Goal: Information Seeking & Learning: Learn about a topic

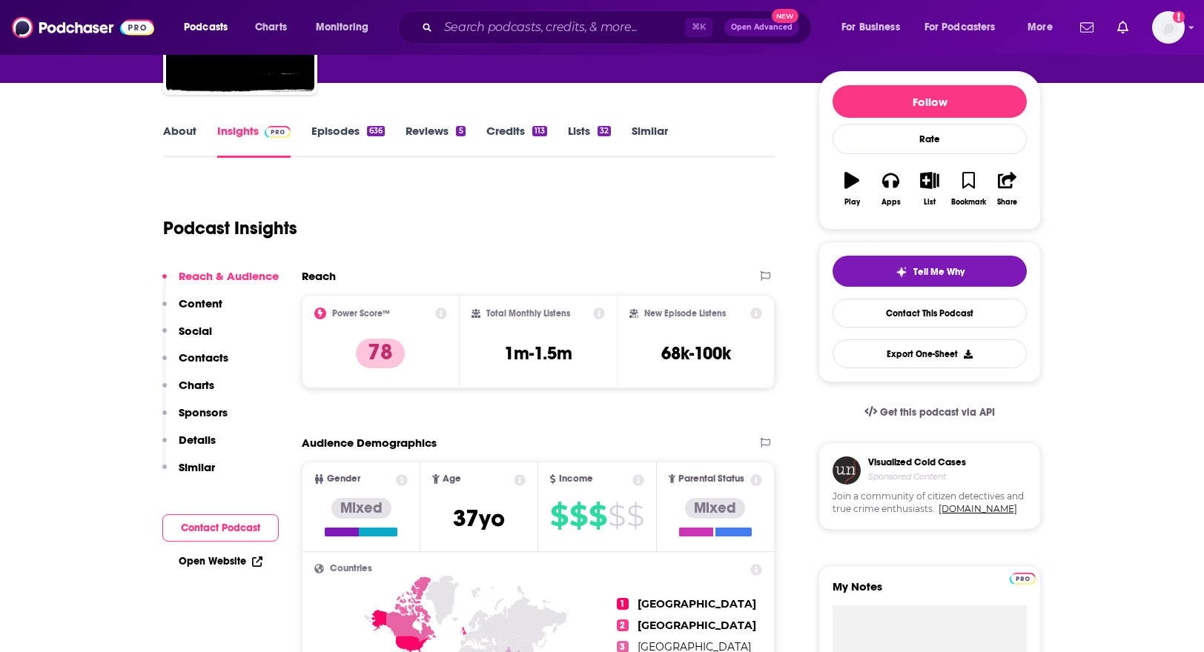
scroll to position [457, 0]
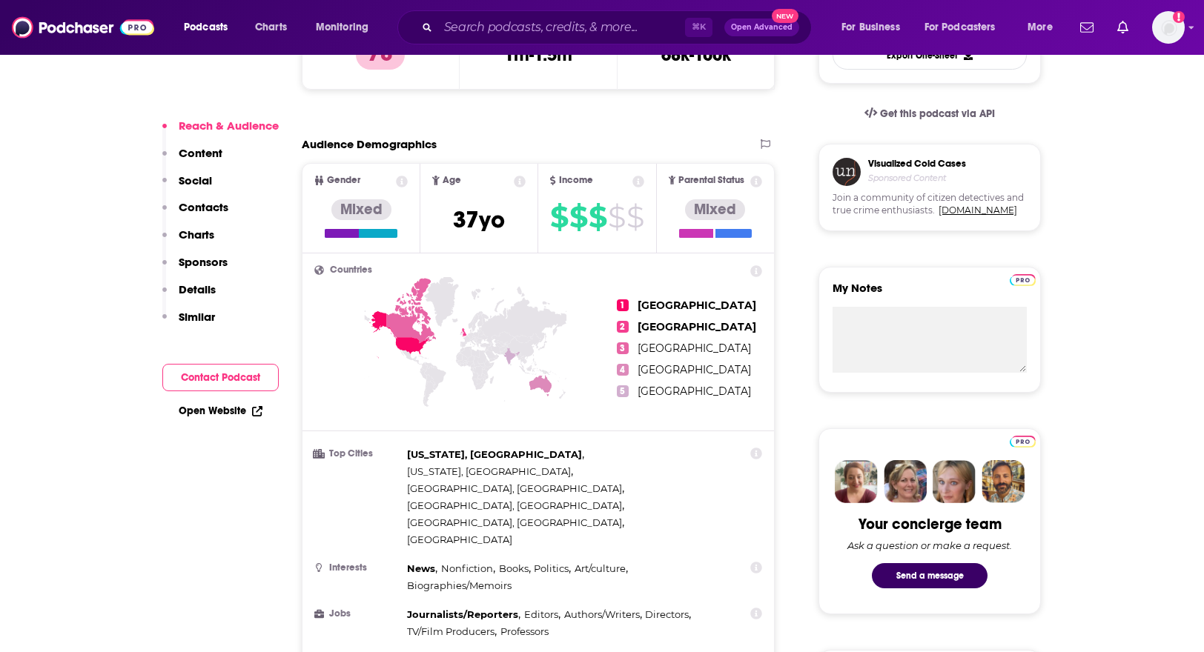
click at [208, 228] on p "Charts" at bounding box center [197, 235] width 36 height 14
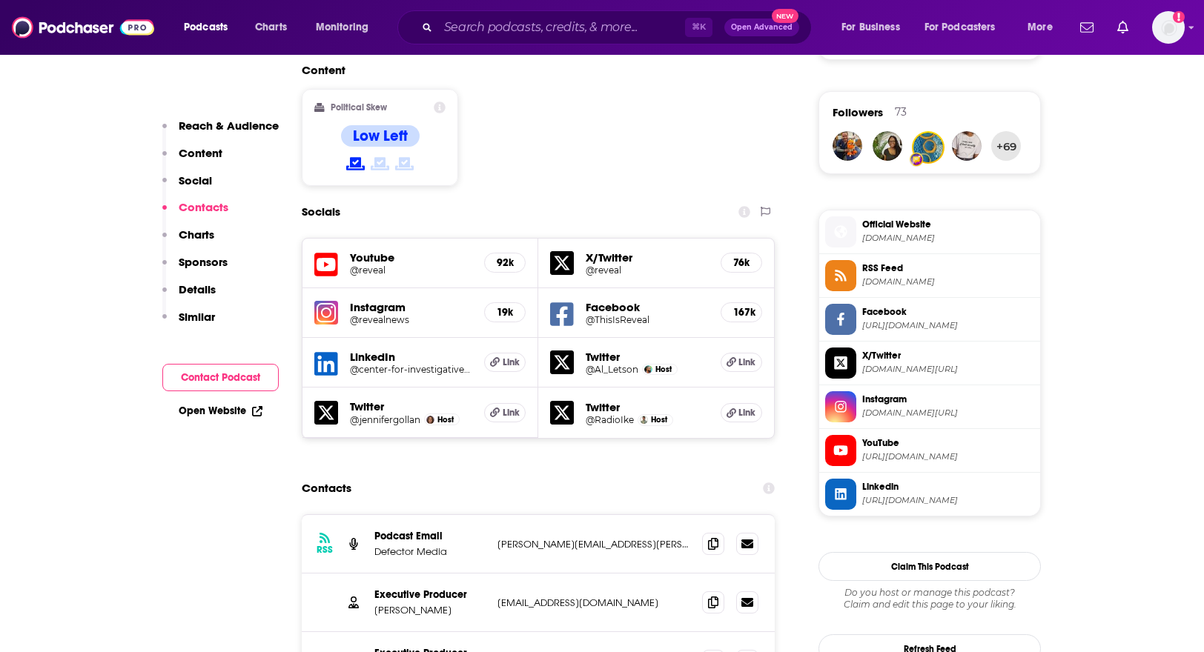
scroll to position [1096, 0]
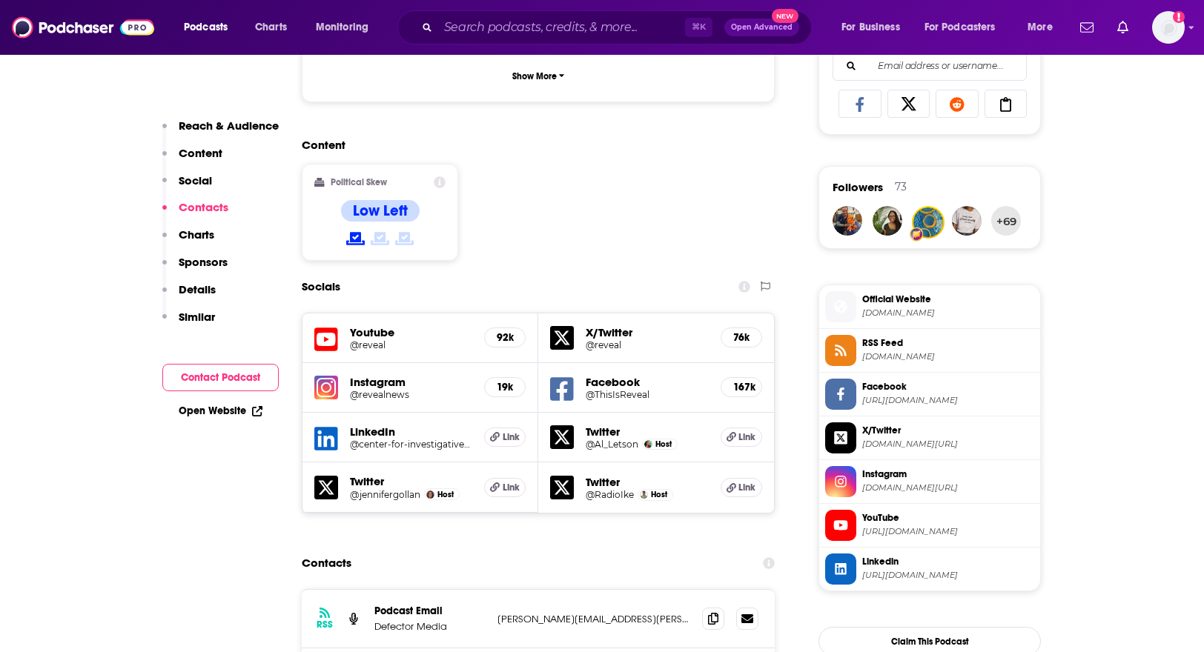
click at [192, 228] on p "Charts" at bounding box center [197, 235] width 36 height 14
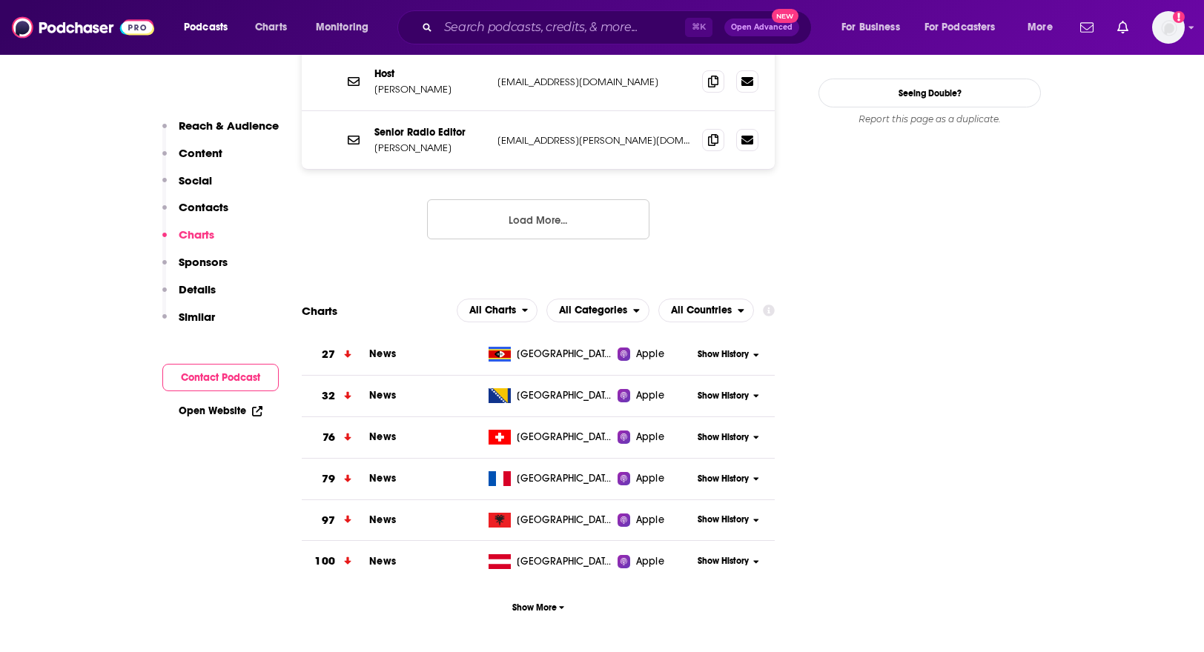
scroll to position [1817, 0]
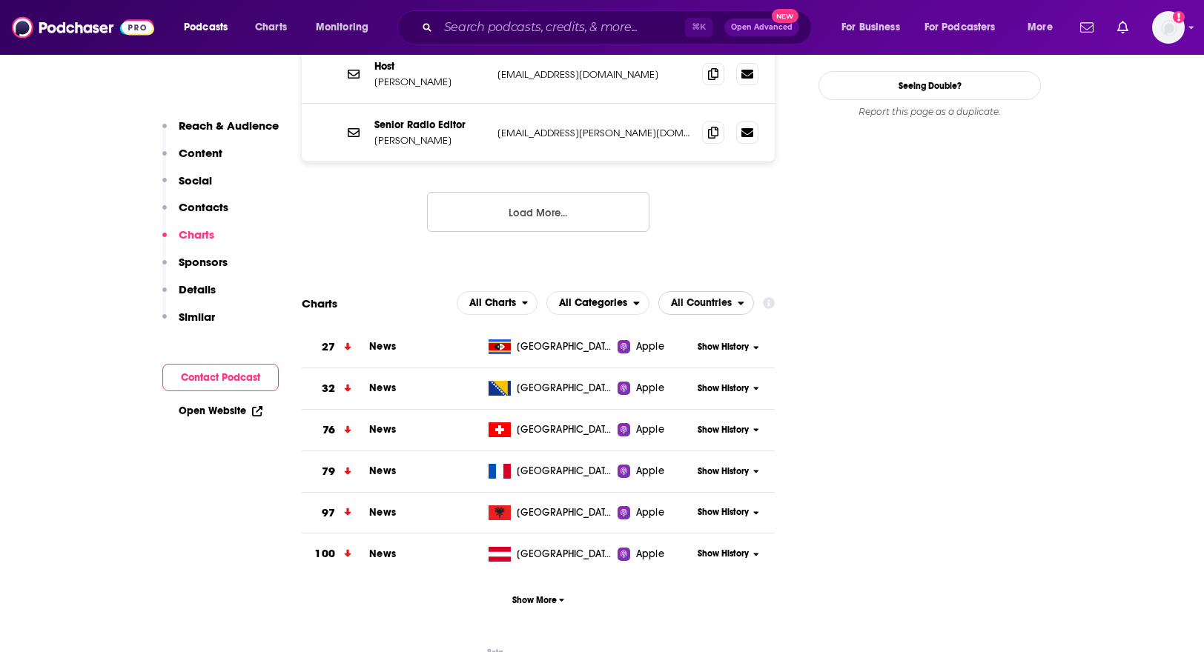
click at [728, 298] on span "All Countries" at bounding box center [701, 303] width 61 height 10
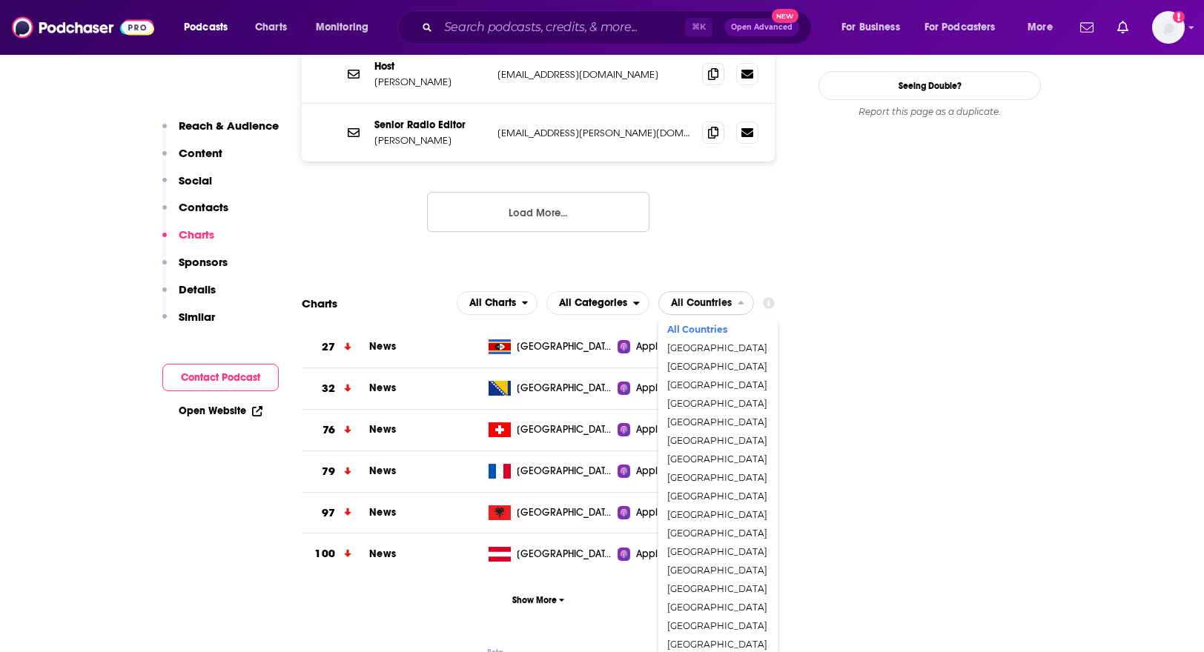
click at [698, 325] on span "All Countries" at bounding box center [717, 329] width 100 height 9
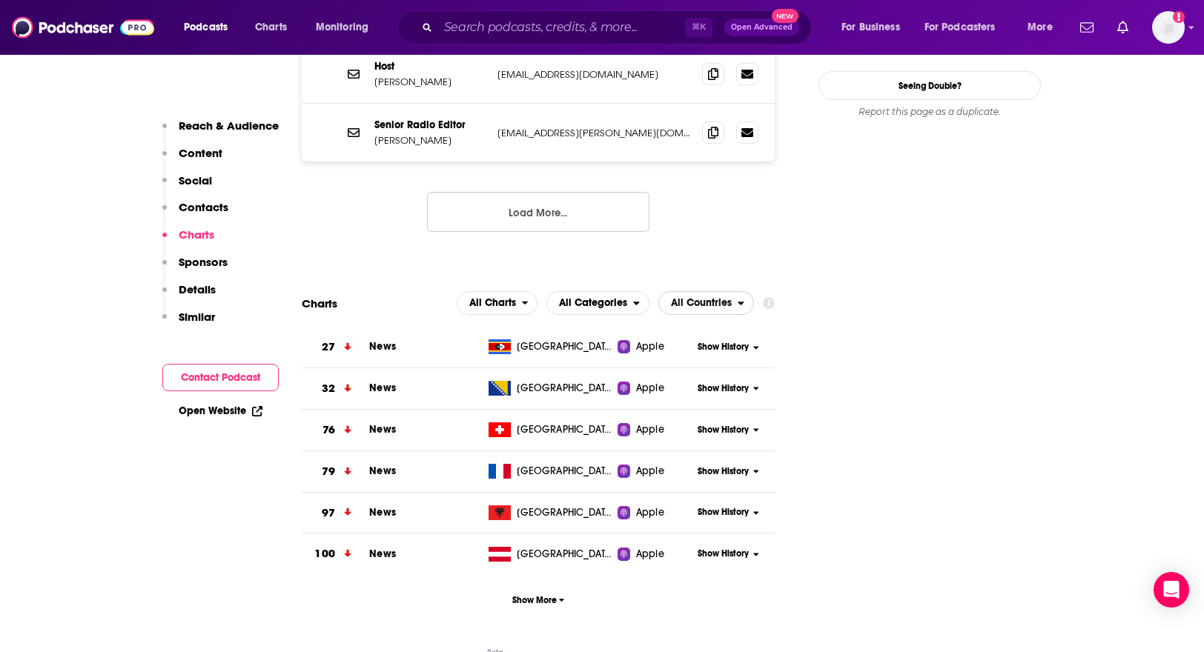
click at [730, 298] on span "All Countries" at bounding box center [701, 303] width 61 height 10
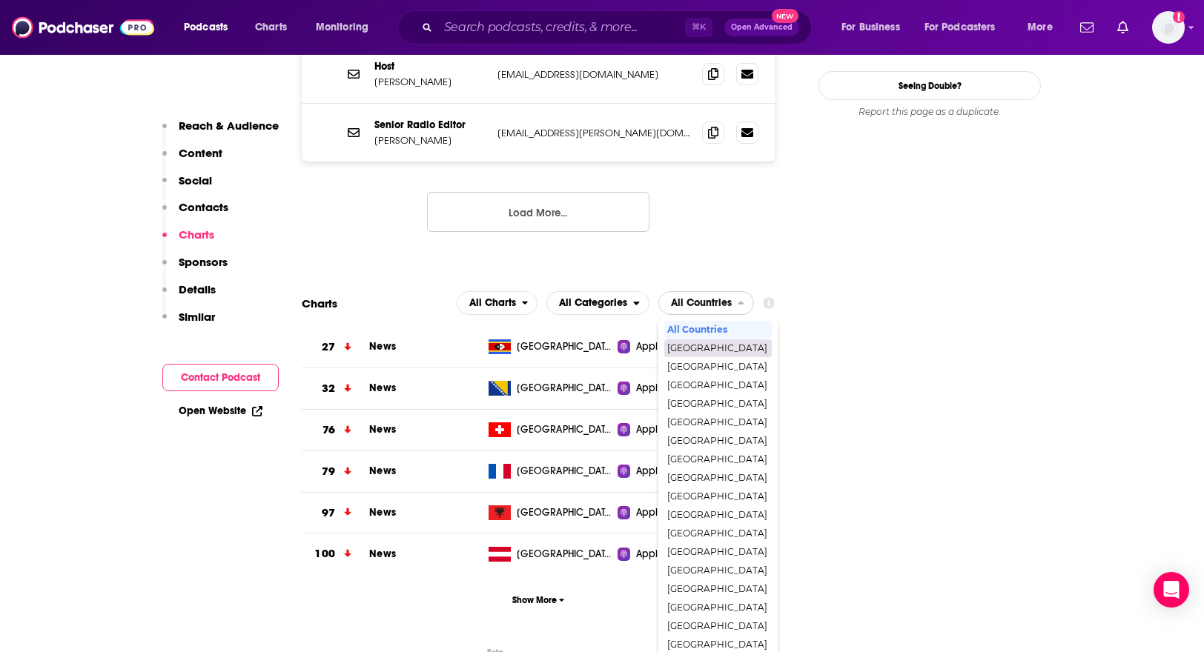
click at [698, 344] on span "[GEOGRAPHIC_DATA]" at bounding box center [717, 348] width 100 height 9
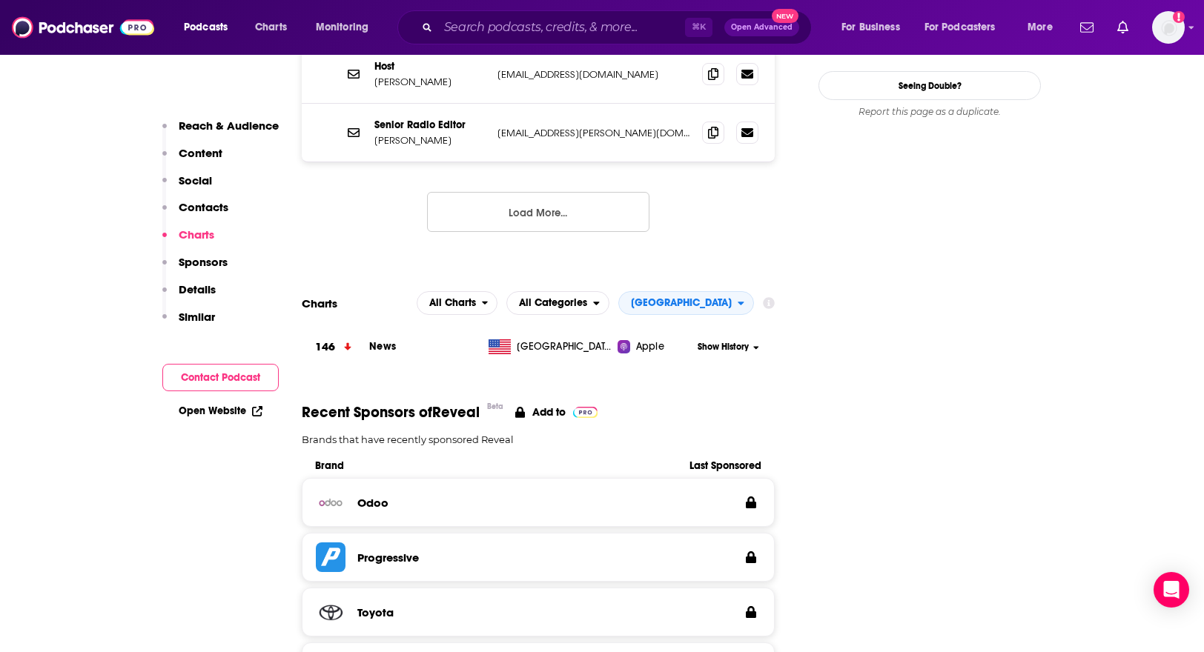
click at [742, 341] on span "Show History" at bounding box center [723, 347] width 51 height 13
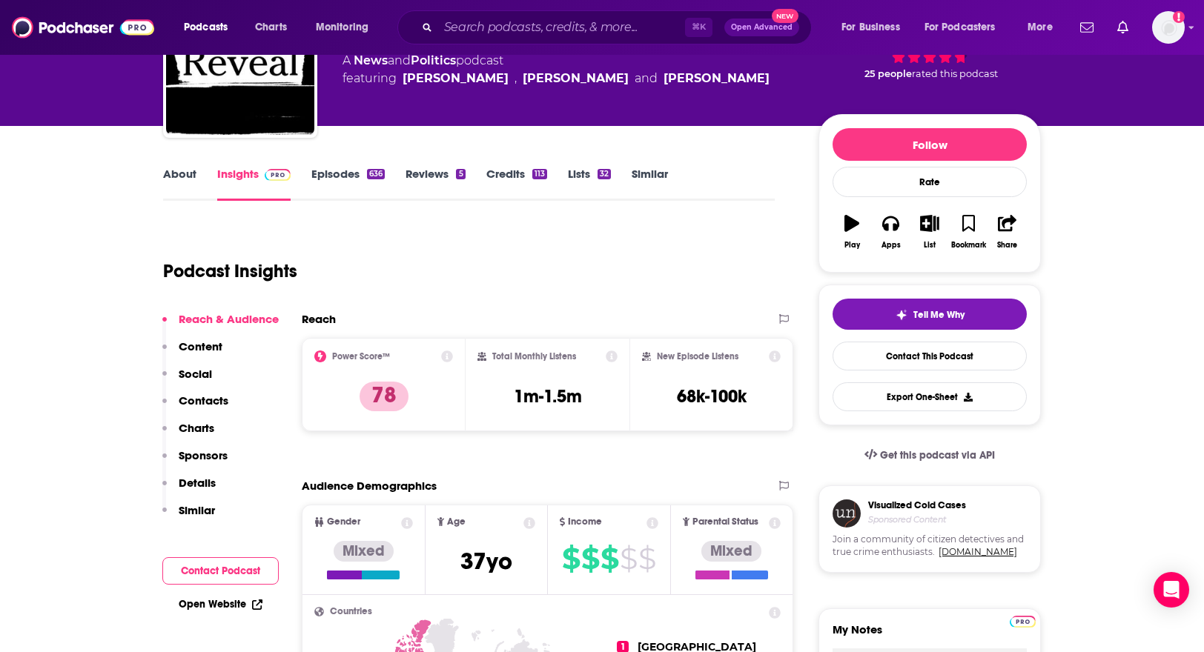
scroll to position [102, 0]
